Goal: Task Accomplishment & Management: Manage account settings

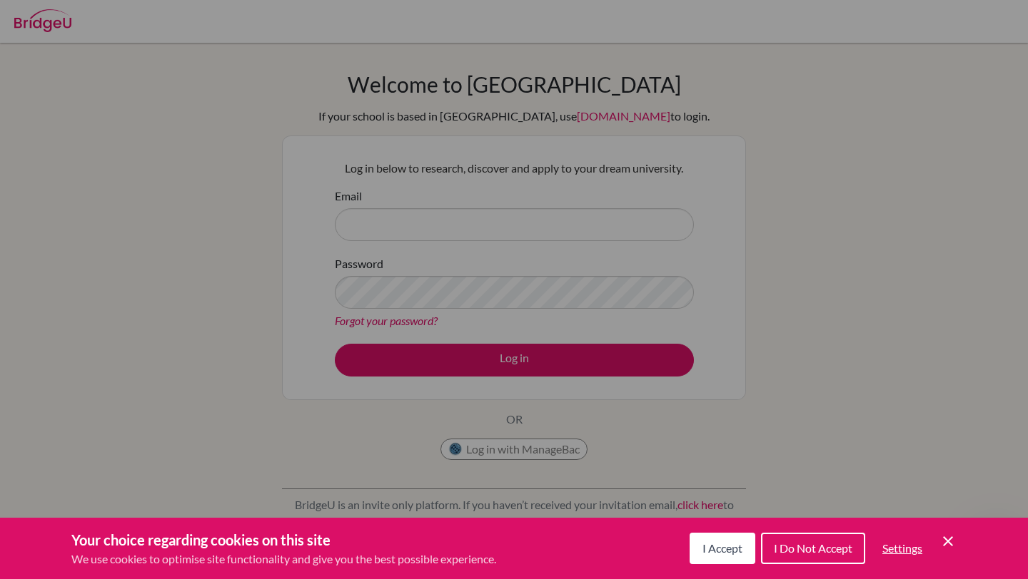
click at [617, 311] on div "Cookie Preferences" at bounding box center [514, 289] width 1028 height 579
click at [532, 218] on div "Cookie Preferences" at bounding box center [514, 289] width 1028 height 579
click at [526, 238] on div "Cookie Preferences" at bounding box center [514, 289] width 1028 height 579
click at [517, 227] on div "Cookie Preferences" at bounding box center [514, 289] width 1028 height 579
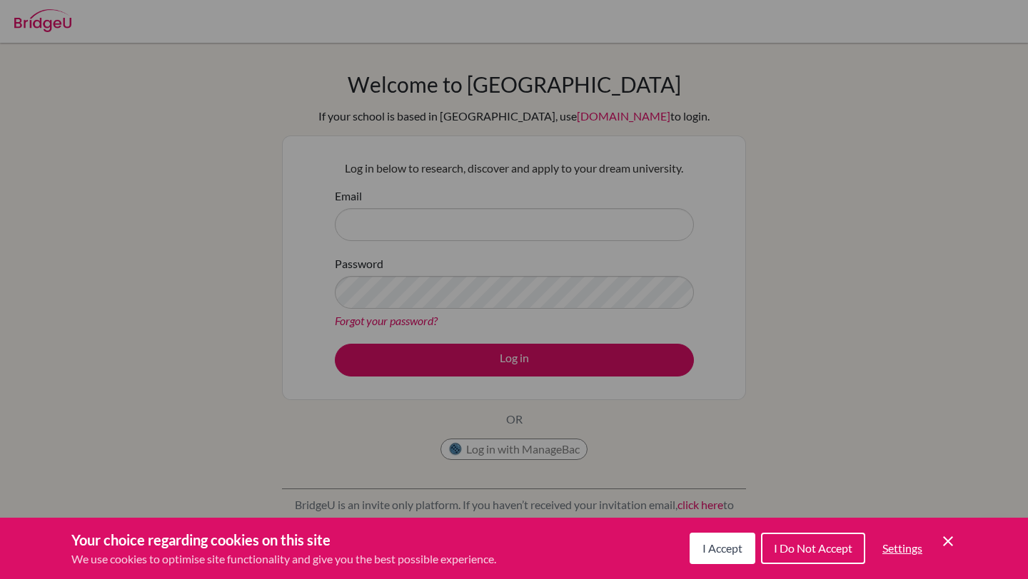
click at [728, 555] on span "I Accept" at bounding box center [722, 549] width 40 height 14
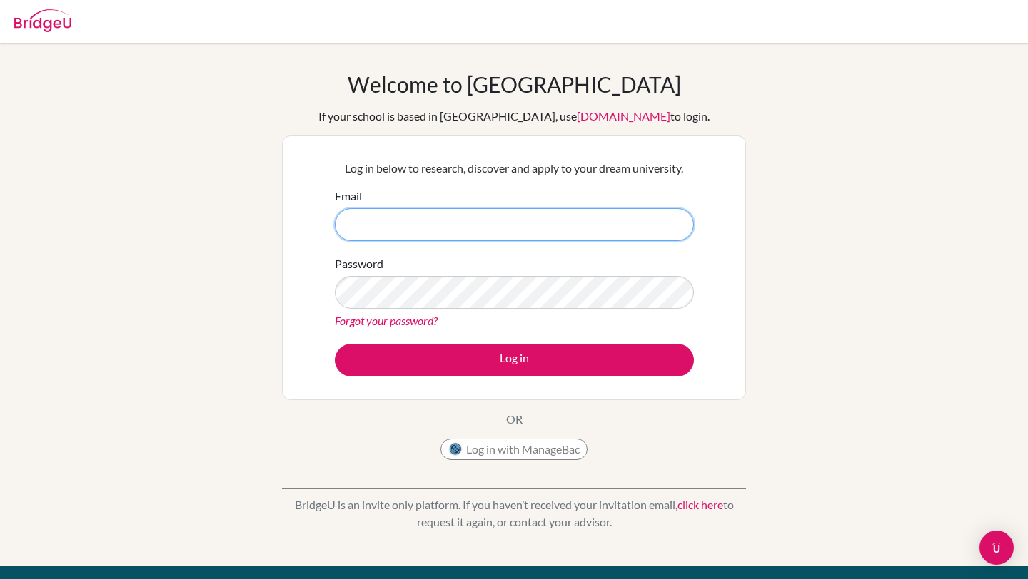
click at [561, 221] on input "Email" at bounding box center [514, 224] width 359 height 33
type input "[EMAIL_ADDRESS][DOMAIN_NAME]"
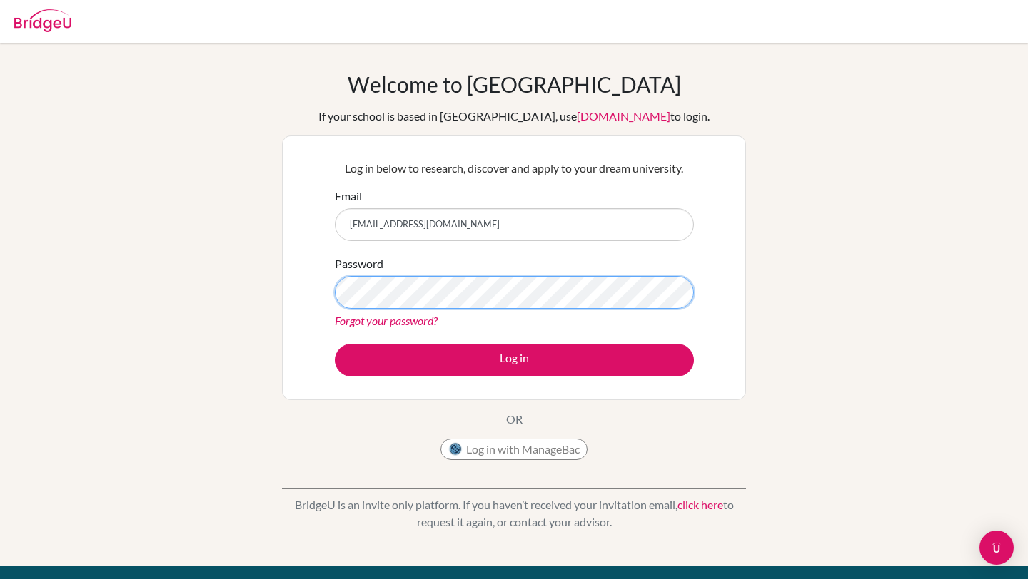
click at [335, 344] on button "Log in" at bounding box center [514, 360] width 359 height 33
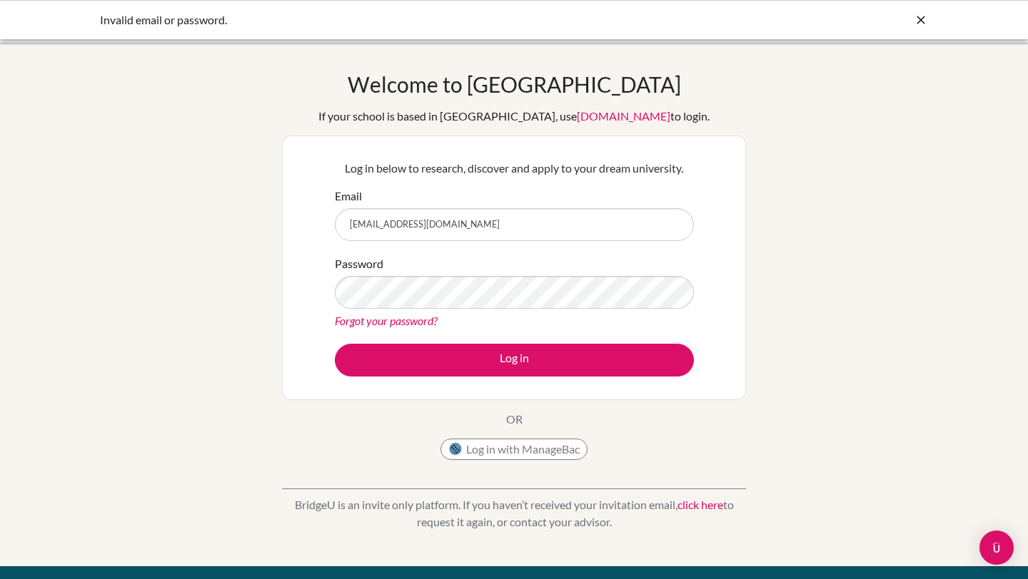
click at [404, 318] on link "Forgot your password?" at bounding box center [386, 321] width 103 height 14
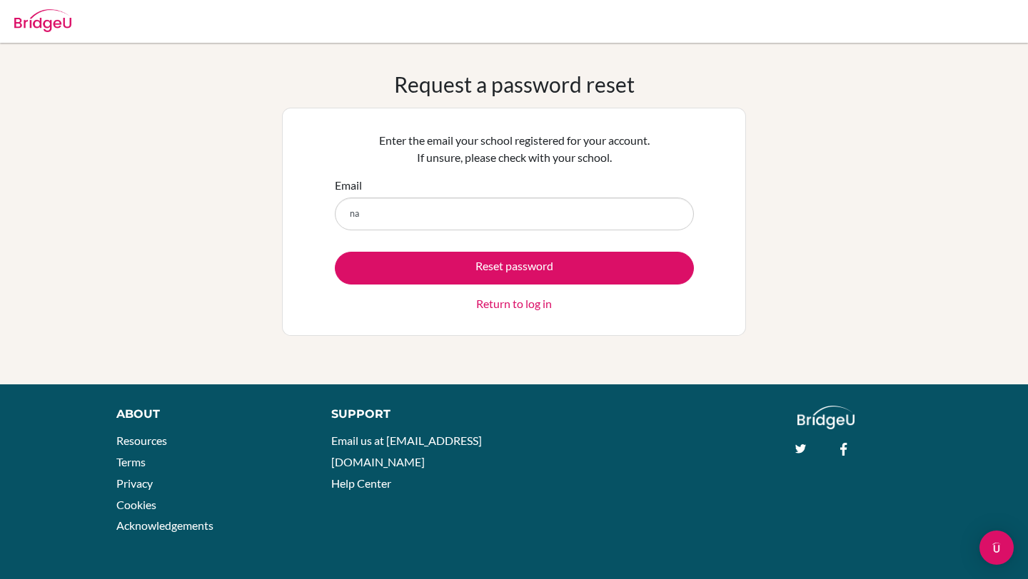
type input "n"
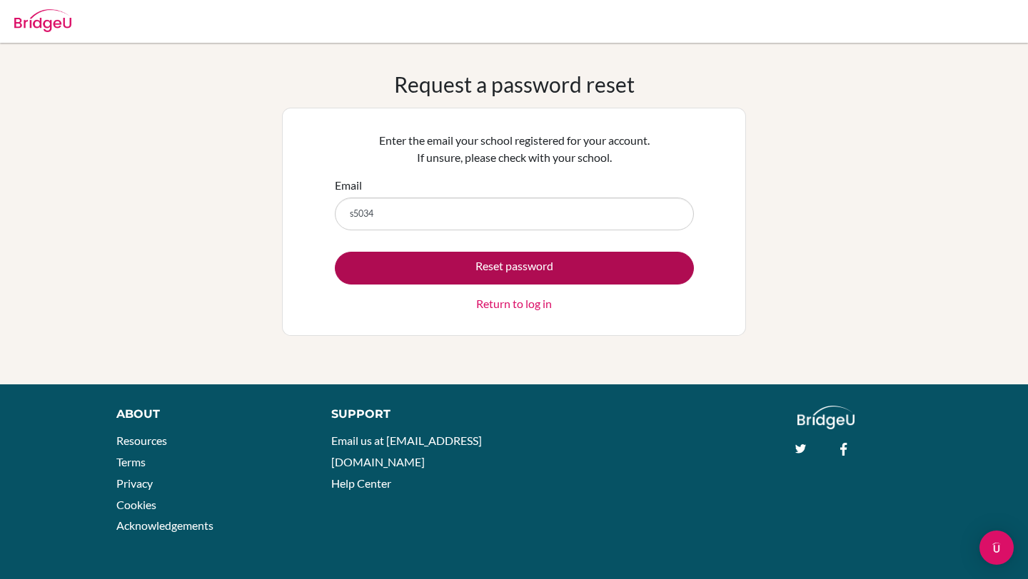
type input "[EMAIL_ADDRESS][DOMAIN_NAME]"
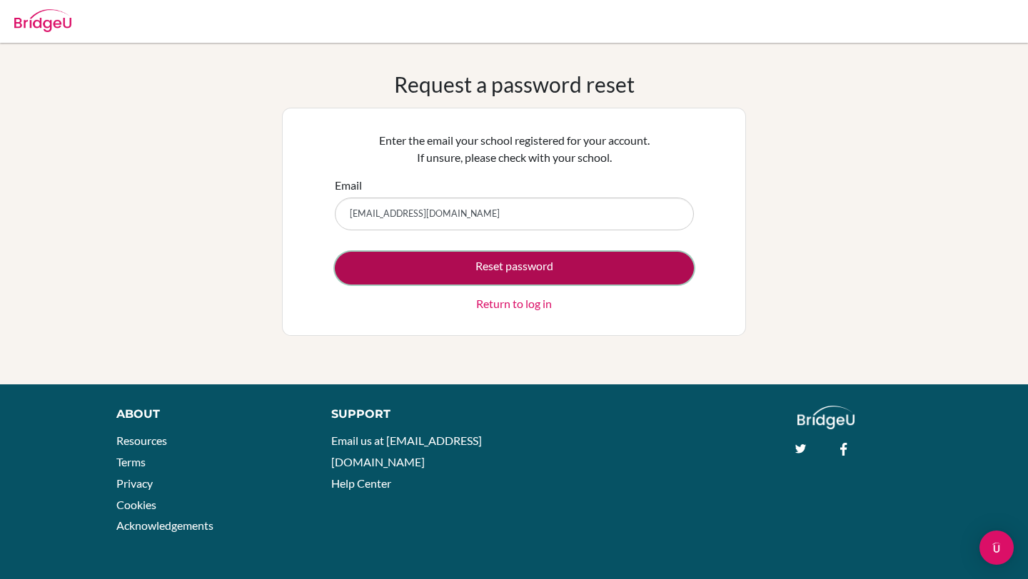
click at [471, 268] on button "Reset password" at bounding box center [514, 268] width 359 height 33
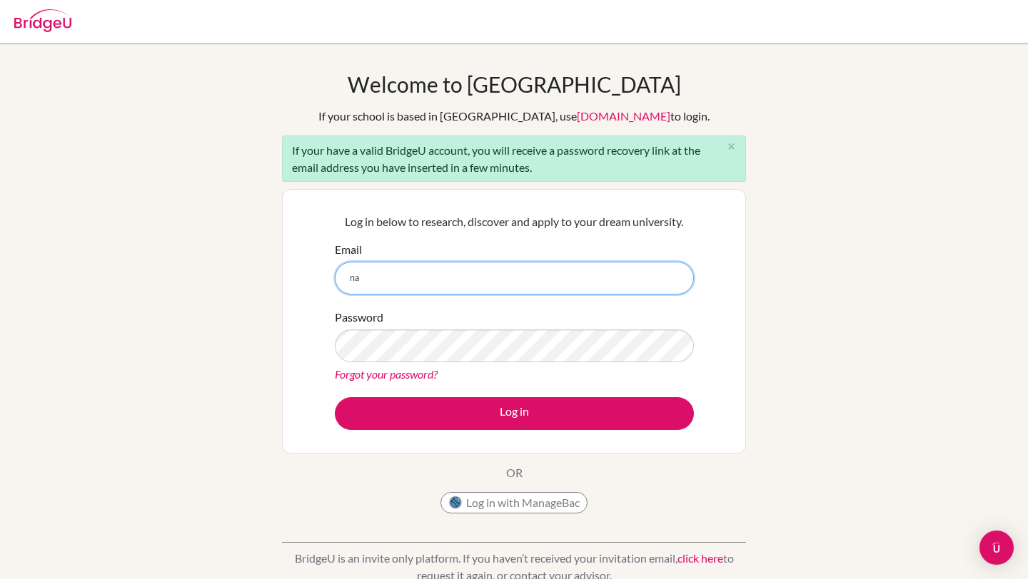
type input "n"
type input "[EMAIL_ADDRESS][DOMAIN_NAME]"
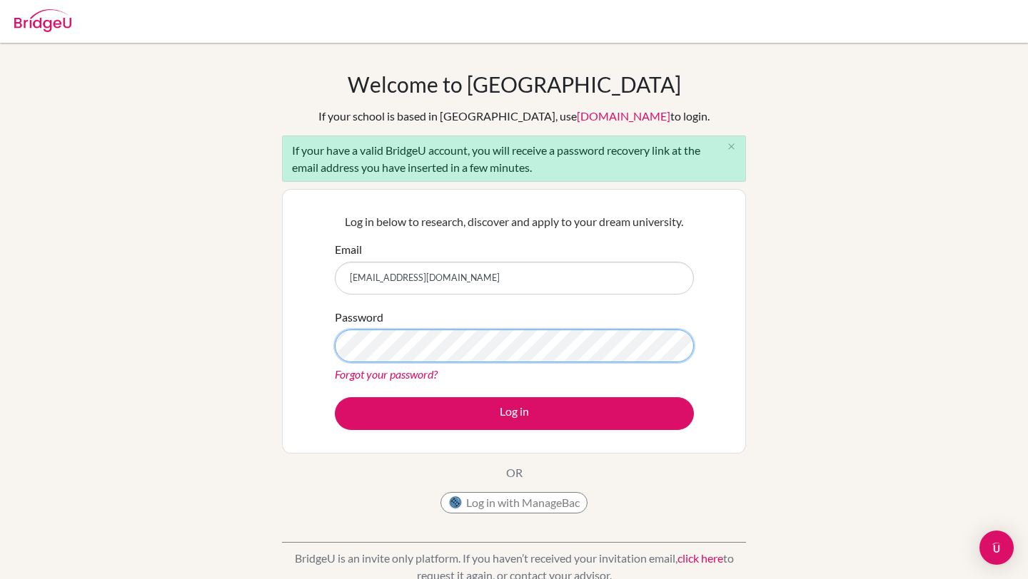
click at [335, 398] on button "Log in" at bounding box center [514, 414] width 359 height 33
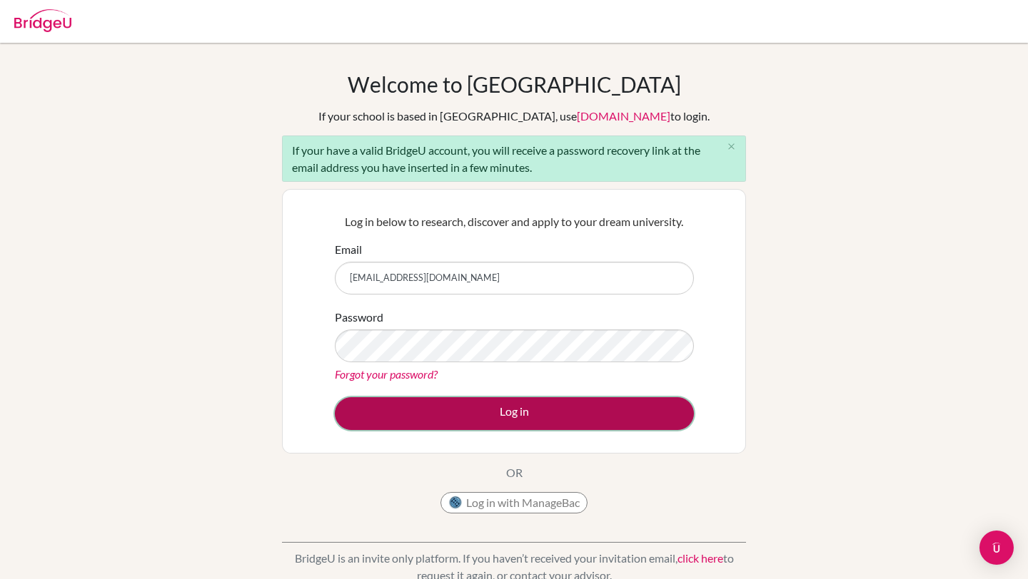
click at [524, 400] on button "Log in" at bounding box center [514, 414] width 359 height 33
